Goal: Obtain resource: Download file/media

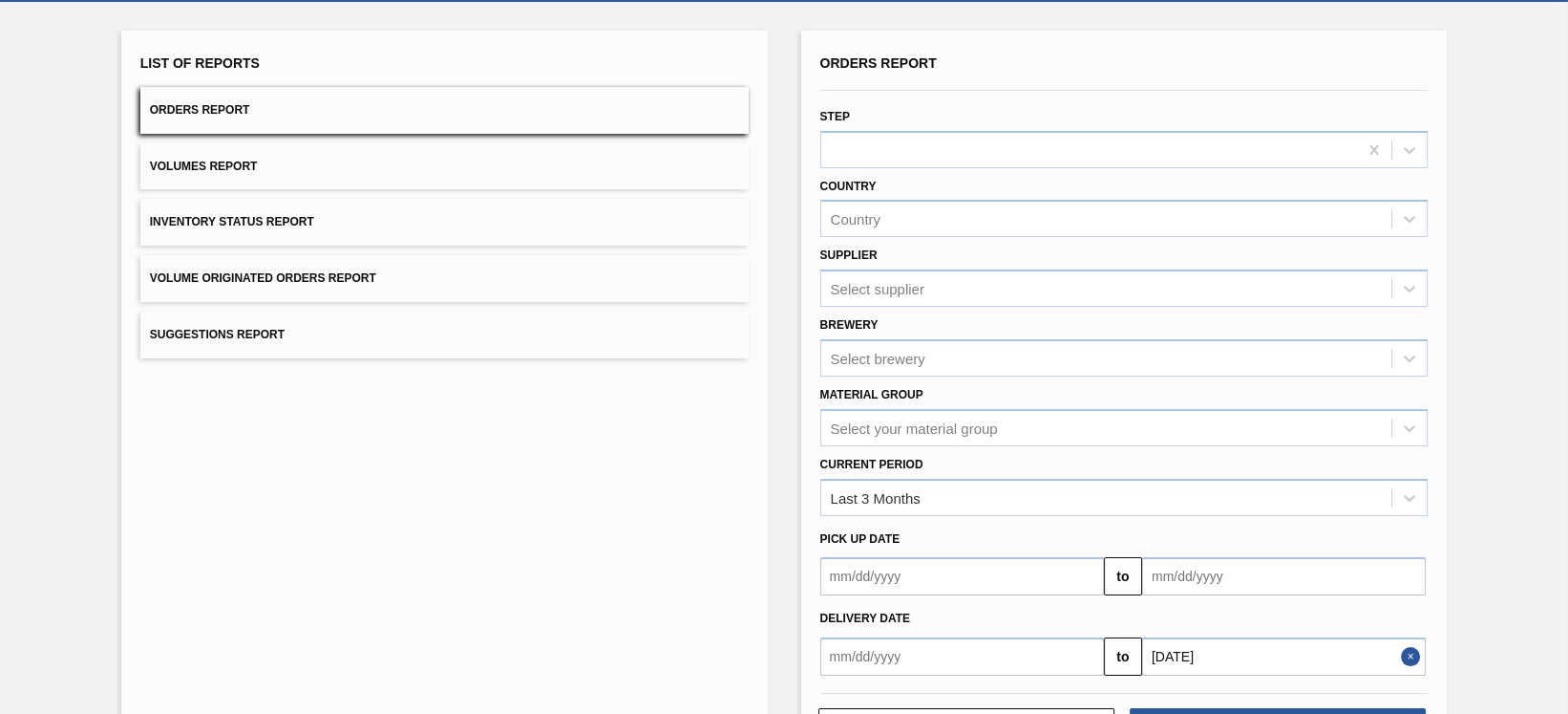
scroll to position [168, 0]
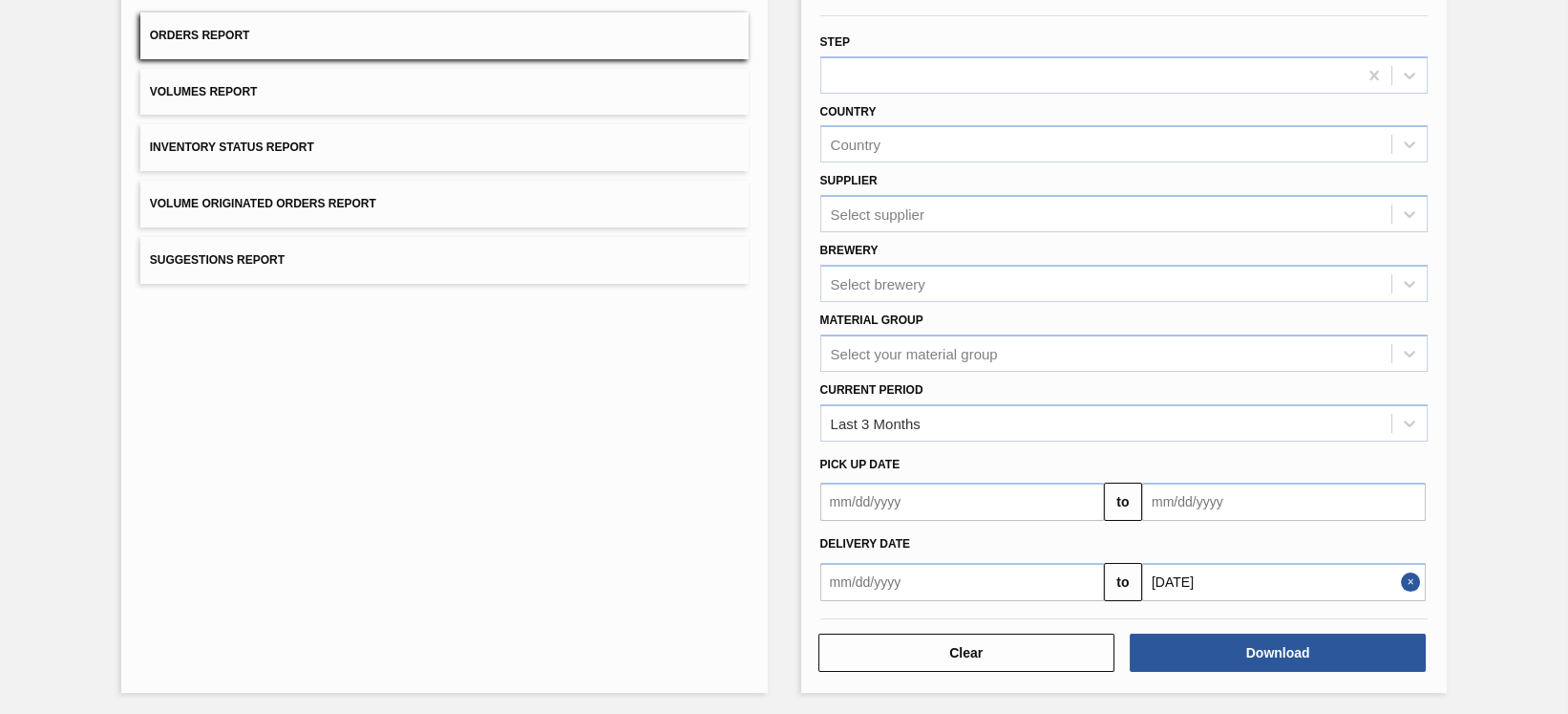
click at [1073, 546] on div "Delivery Date" at bounding box center [1125, 544] width 623 height 28
click at [1402, 581] on button "Close" at bounding box center [1413, 581] width 25 height 38
click at [1351, 584] on input "text" at bounding box center [1284, 581] width 284 height 38
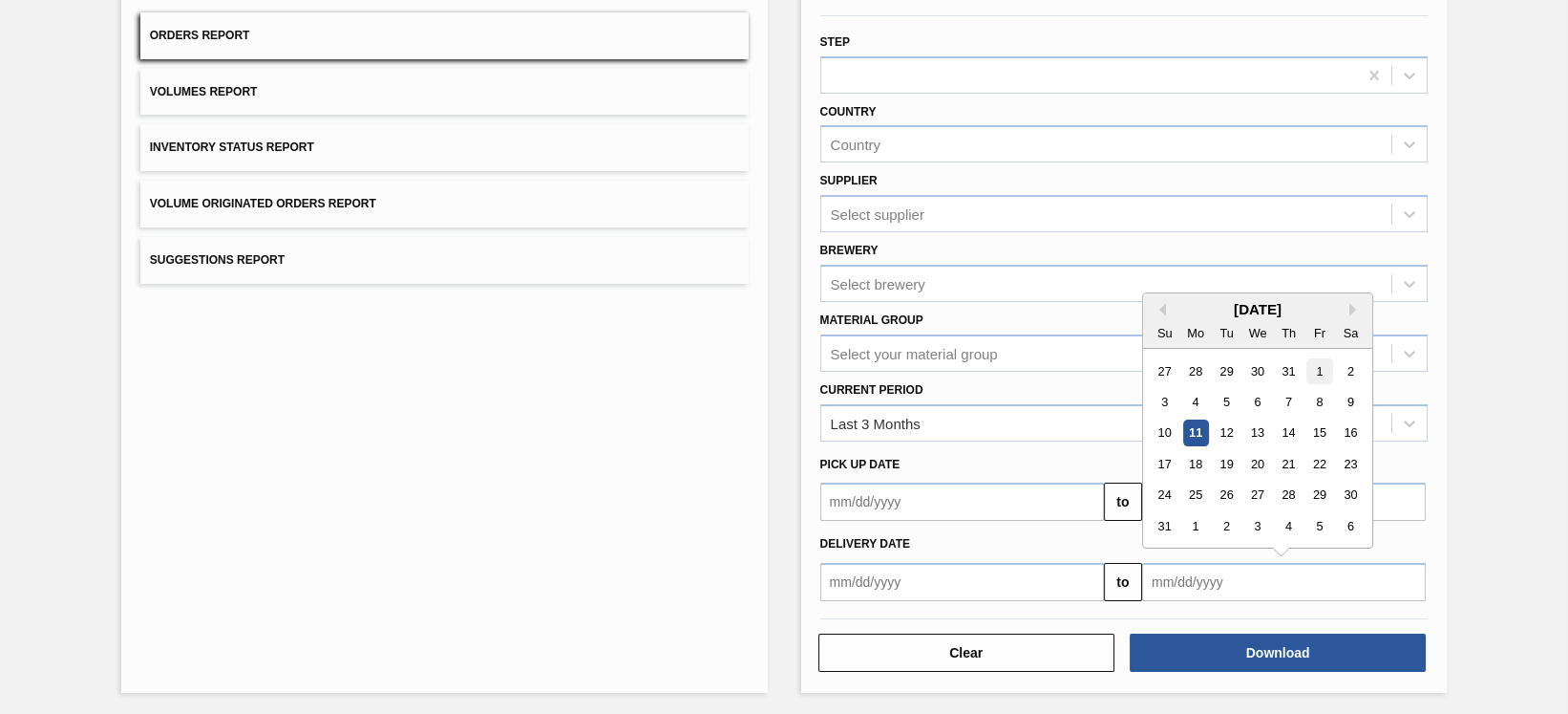
click at [1314, 367] on div "1" at bounding box center [1319, 371] width 26 height 26
type input "[DATE]"
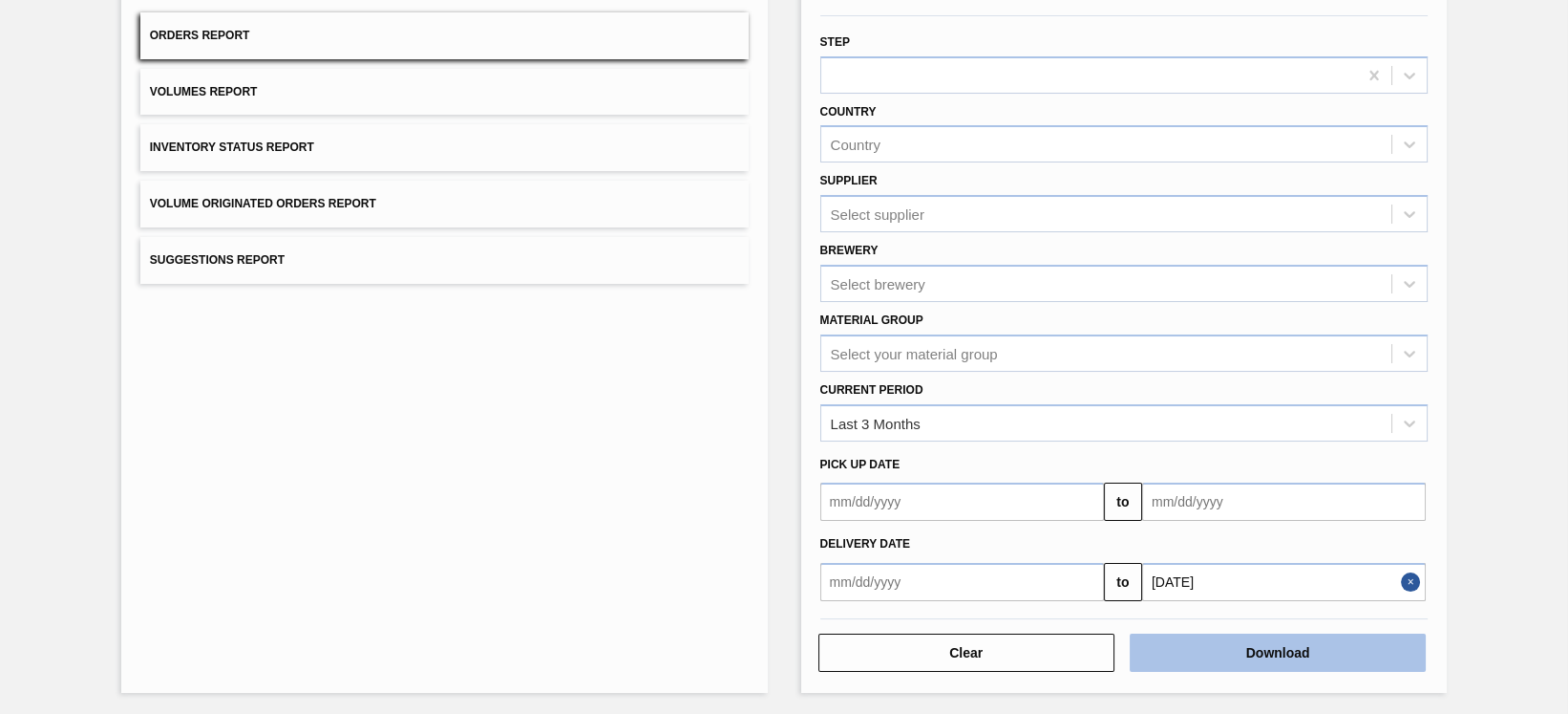
click at [1264, 639] on button "Download" at bounding box center [1277, 652] width 296 height 38
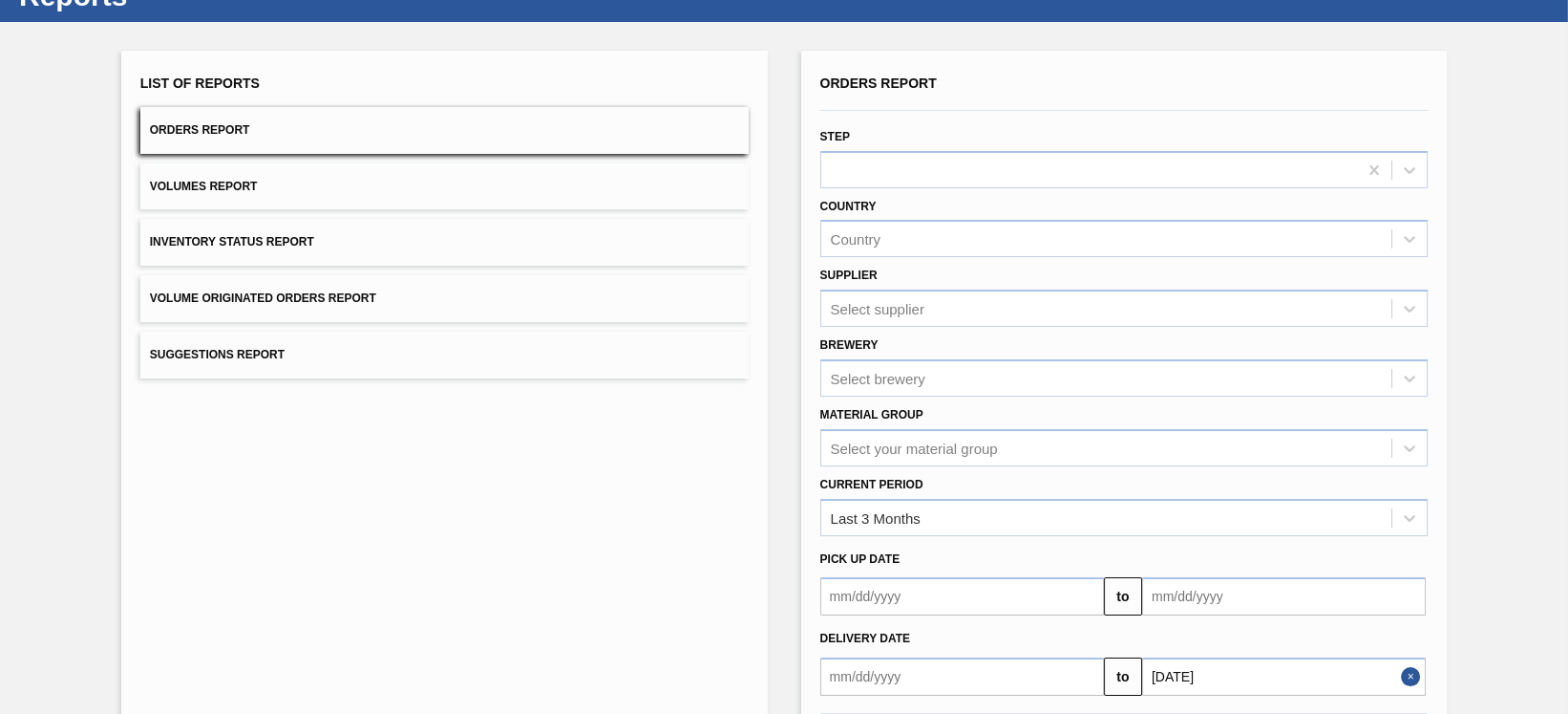
scroll to position [0, 0]
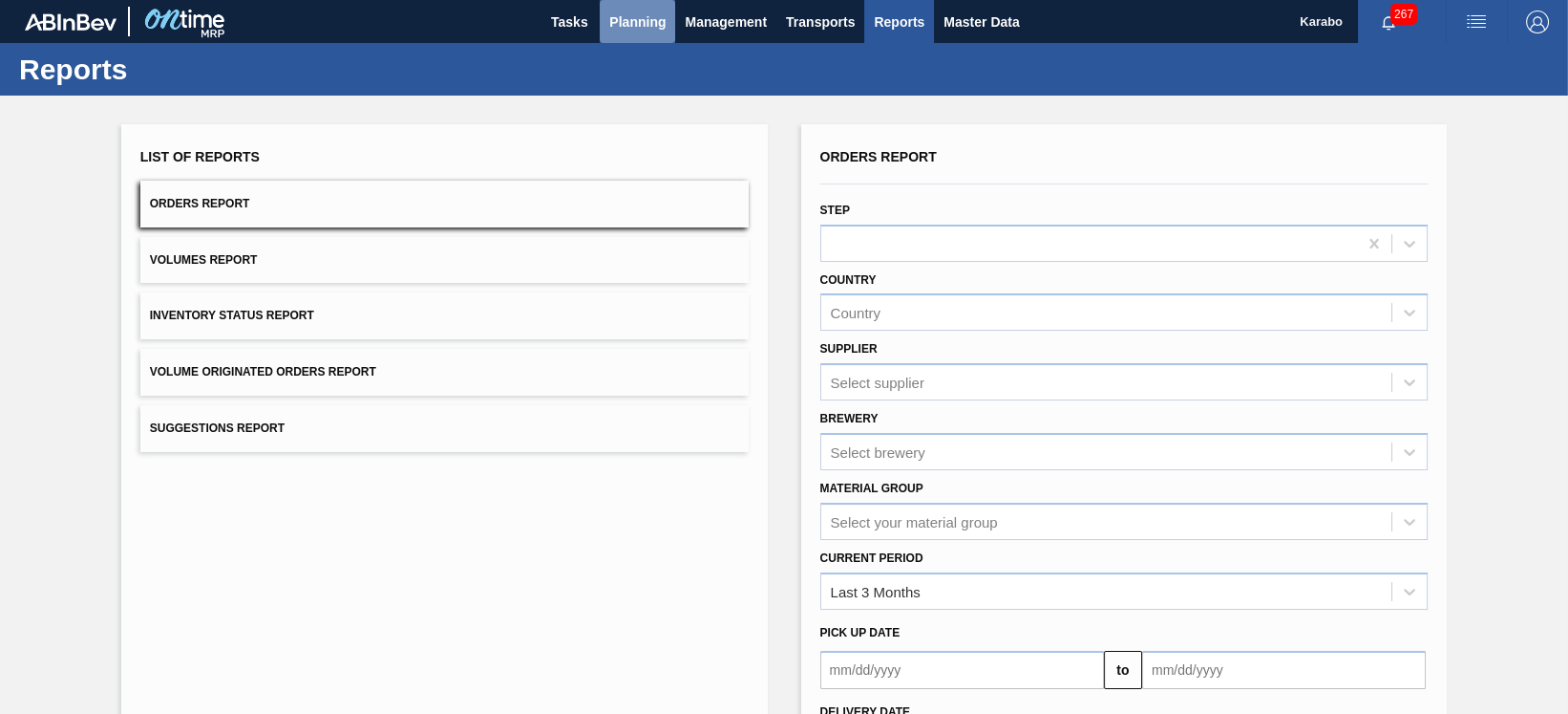
click at [619, 20] on span "Planning" at bounding box center [637, 22] width 56 height 23
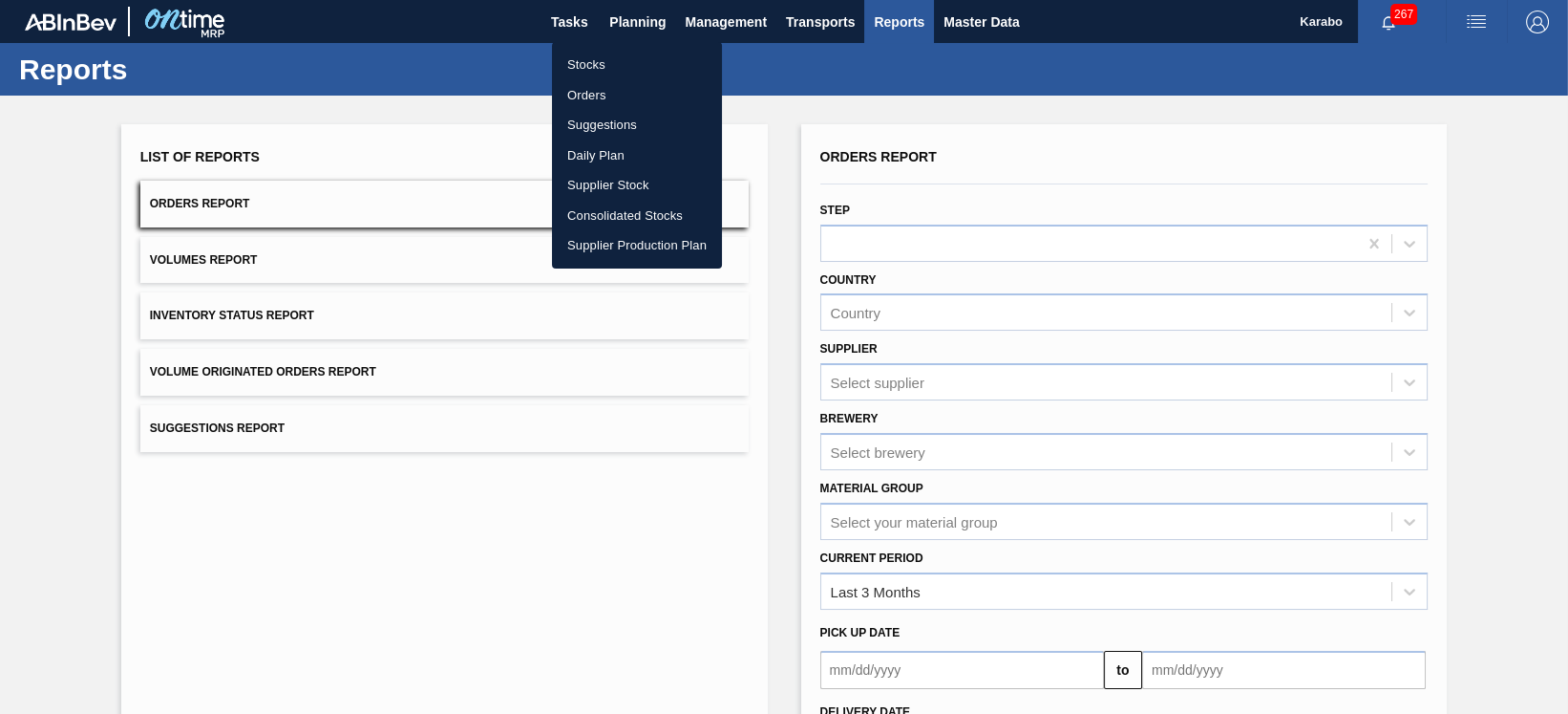
drag, startPoint x: 615, startPoint y: 56, endPoint x: 763, endPoint y: 111, distance: 157.9
click at [615, 57] on li "Stocks" at bounding box center [637, 65] width 170 height 30
